Goal: Book appointment/travel/reservation

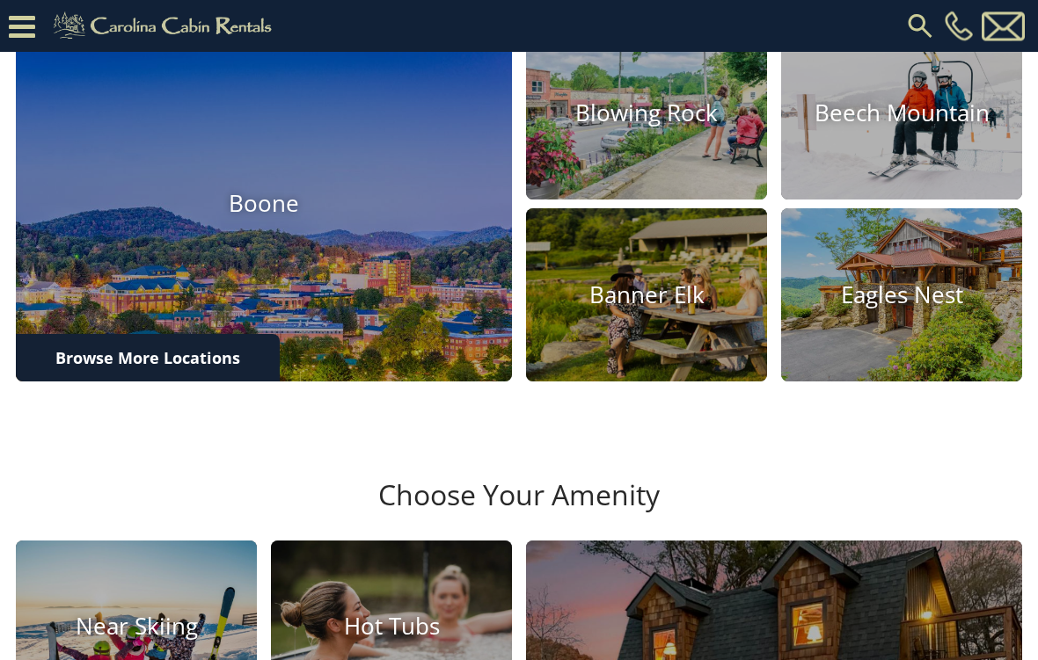
scroll to position [601, 0]
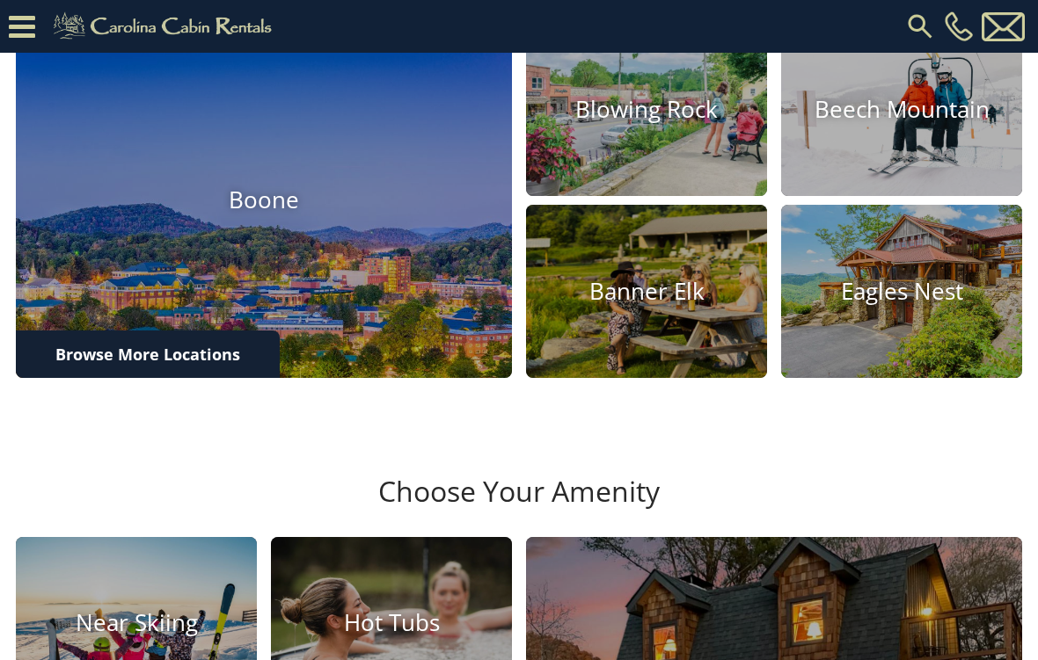
click at [667, 372] on img at bounding box center [646, 291] width 241 height 173
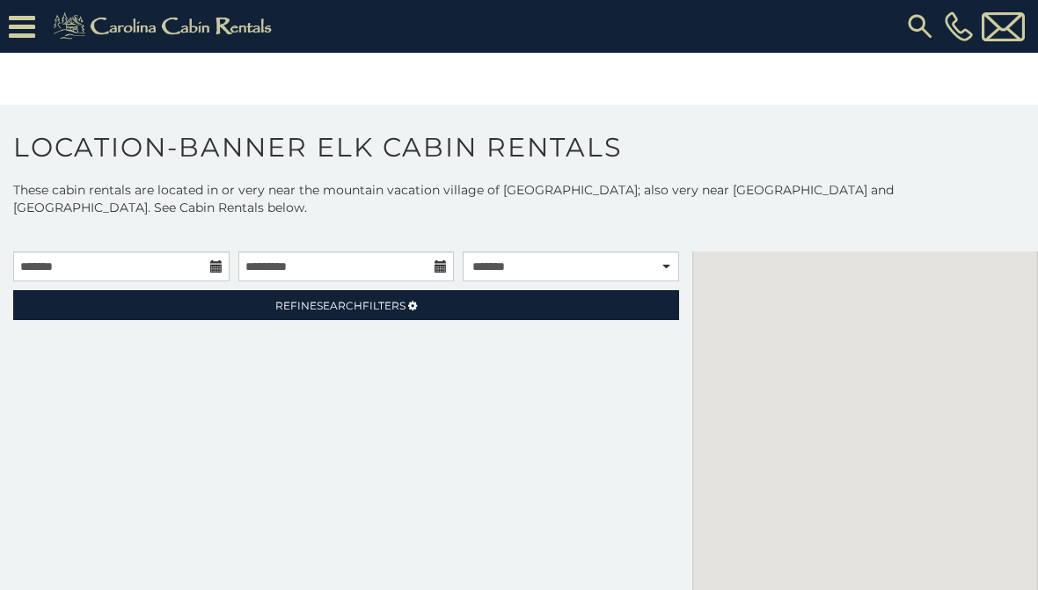
click at [681, 333] on div "**********" at bounding box center [346, 467] width 692 height 433
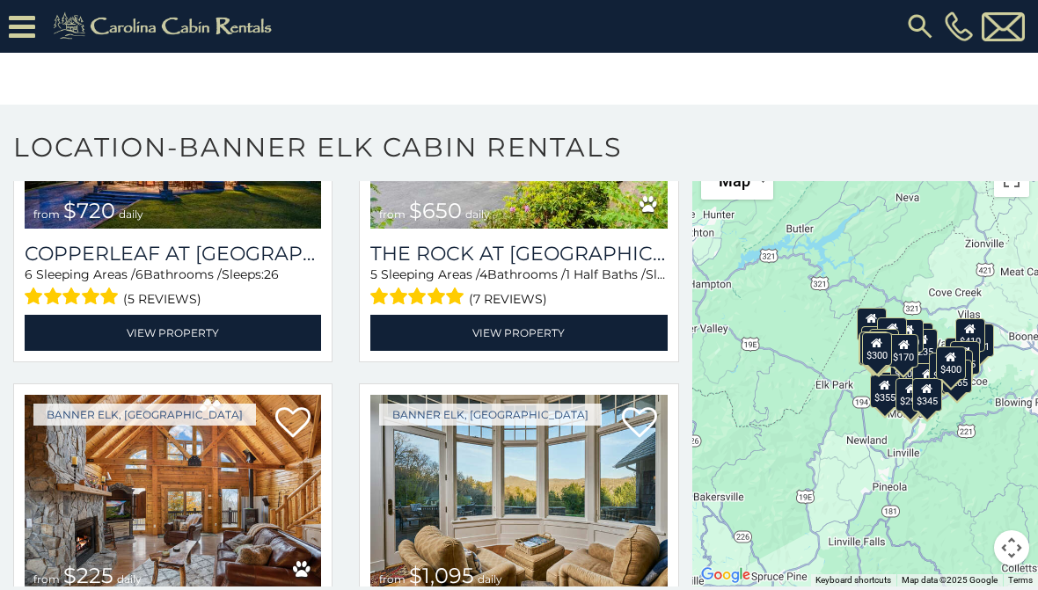
scroll to position [581, 0]
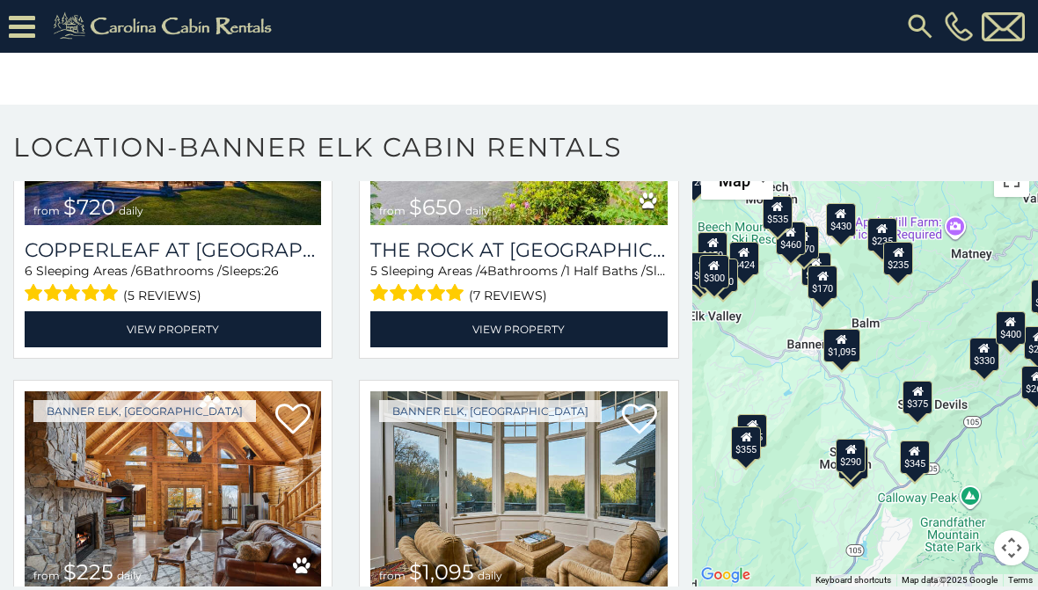
click at [627, 471] on img at bounding box center [518, 490] width 296 height 199
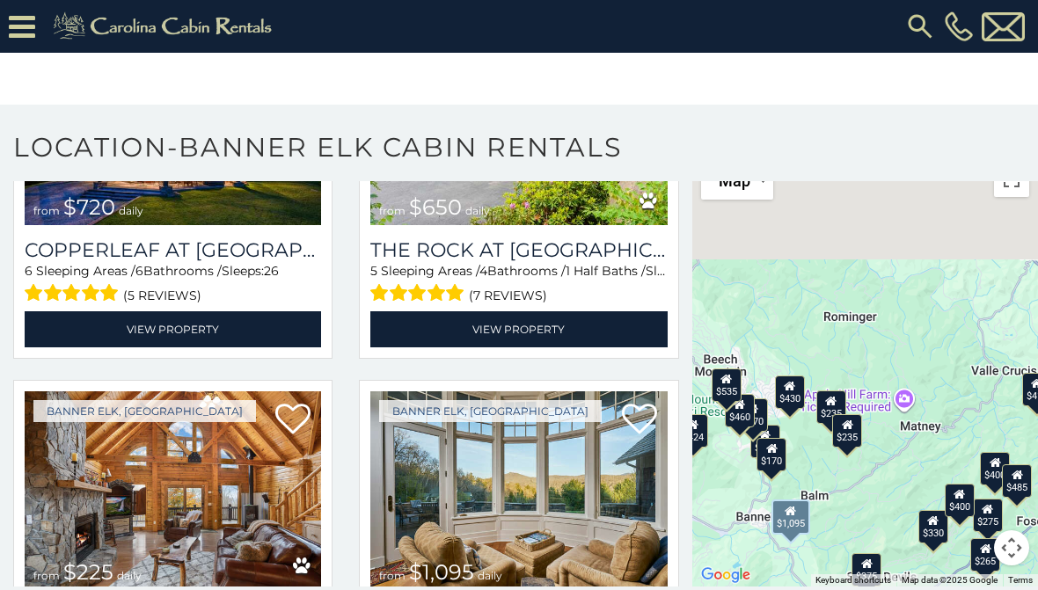
scroll to position [70, 0]
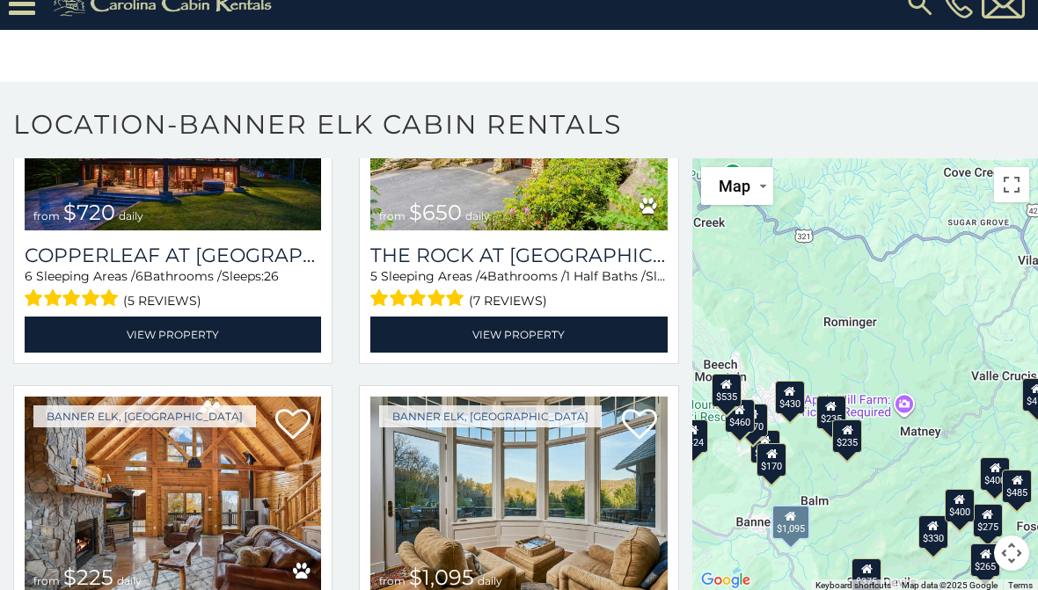
click at [1016, 200] on button "Toggle fullscreen view" at bounding box center [1011, 184] width 35 height 35
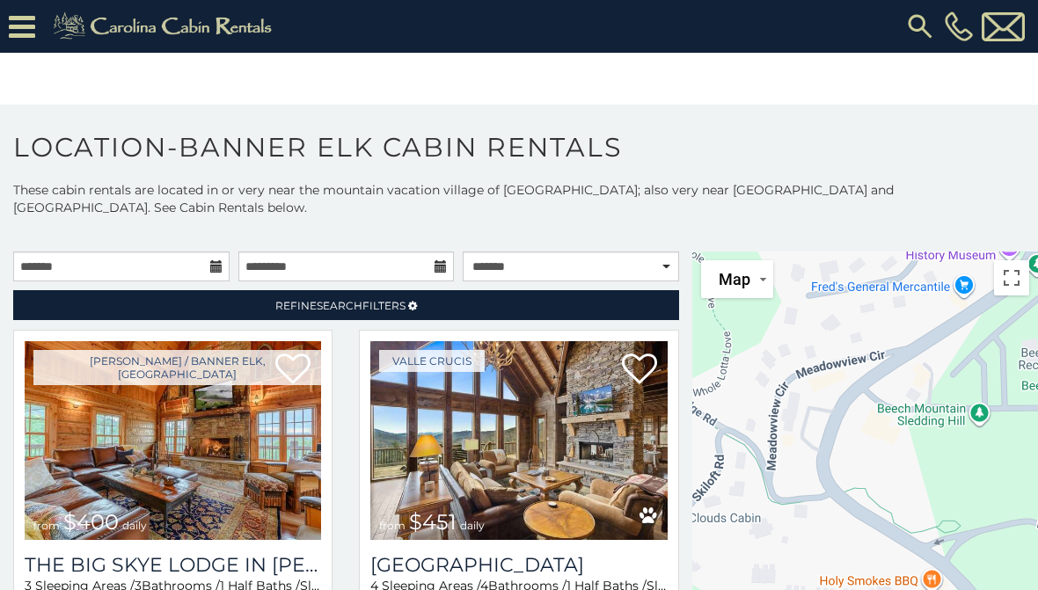
scroll to position [0, 0]
click at [919, 24] on img at bounding box center [920, 27] width 32 height 32
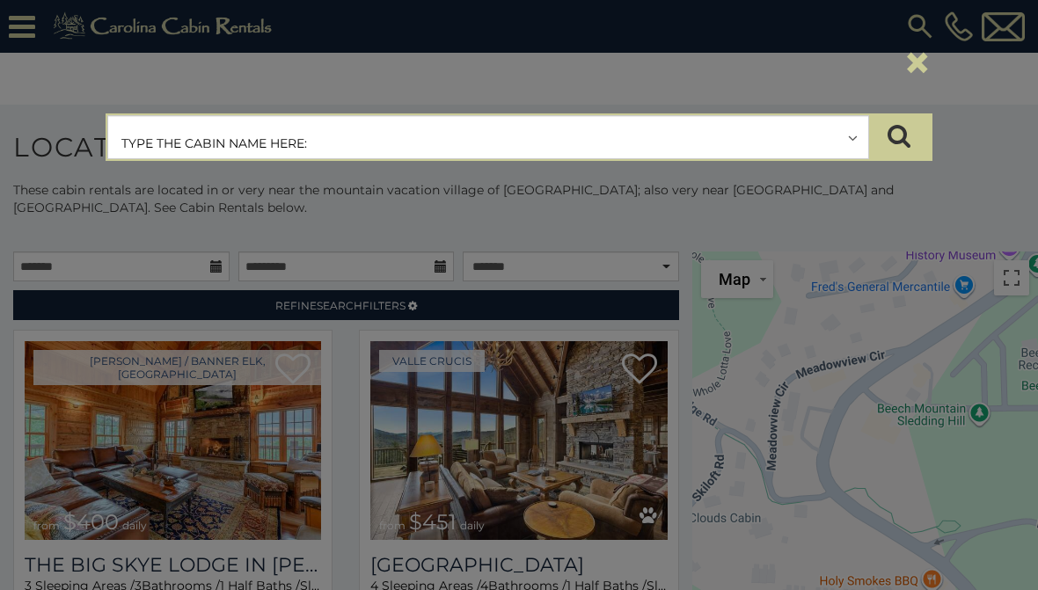
click at [550, 134] on input "text" at bounding box center [488, 138] width 760 height 44
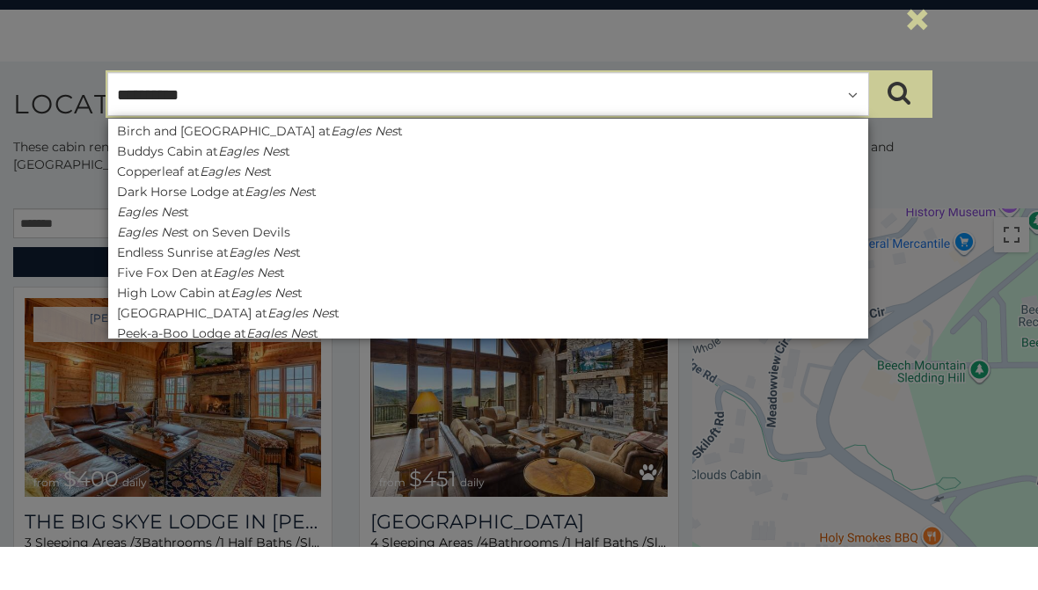
type input "**********"
